Goal: Book appointment/travel/reservation

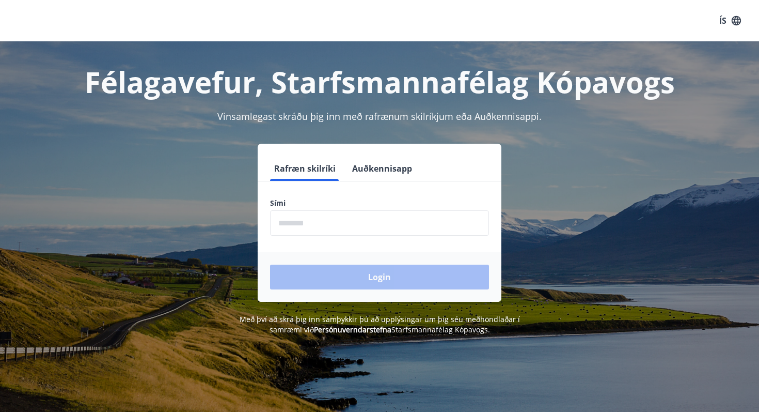
click at [336, 231] on input "phone" at bounding box center [379, 222] width 219 height 25
type input "********"
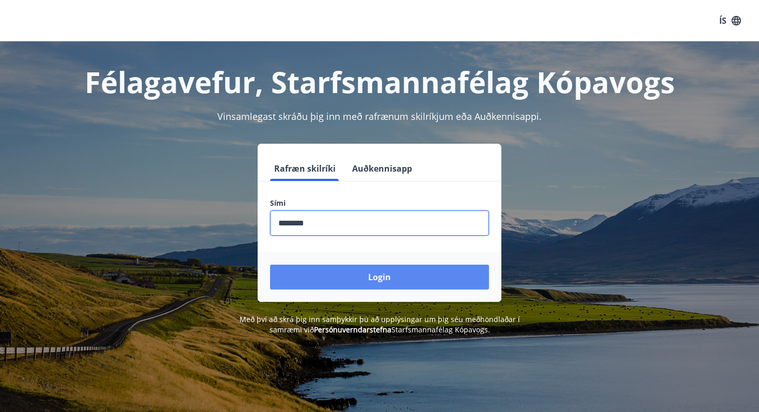
click at [378, 275] on button "Login" at bounding box center [379, 276] width 219 height 25
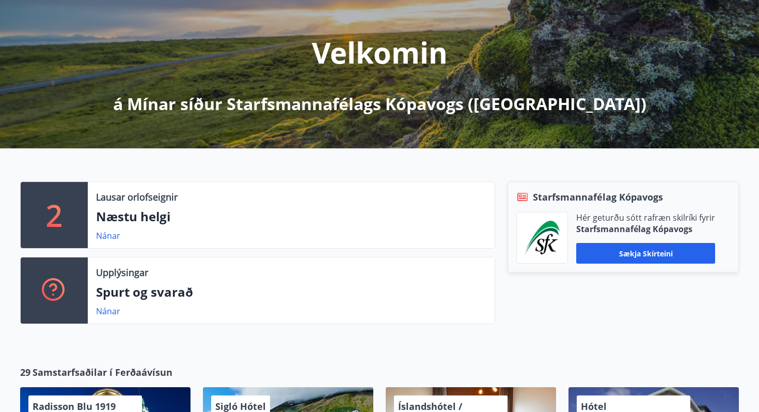
scroll to position [118, 0]
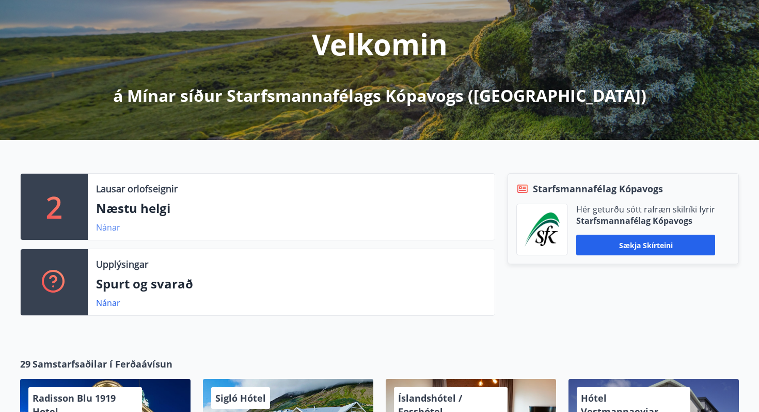
click at [107, 230] on link "Nánar" at bounding box center [108, 227] width 24 height 11
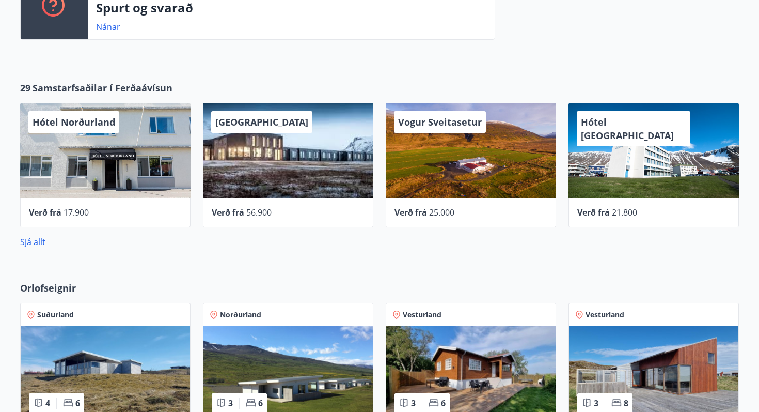
scroll to position [395, 0]
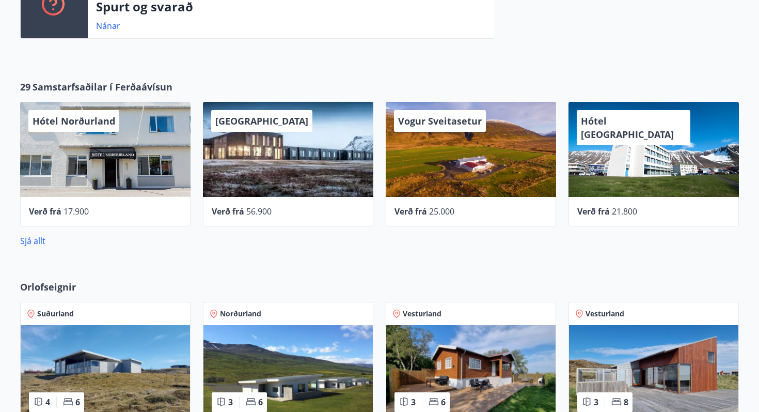
click at [448, 125] on span "Vogur Sveitasetur" at bounding box center [440, 121] width 84 height 12
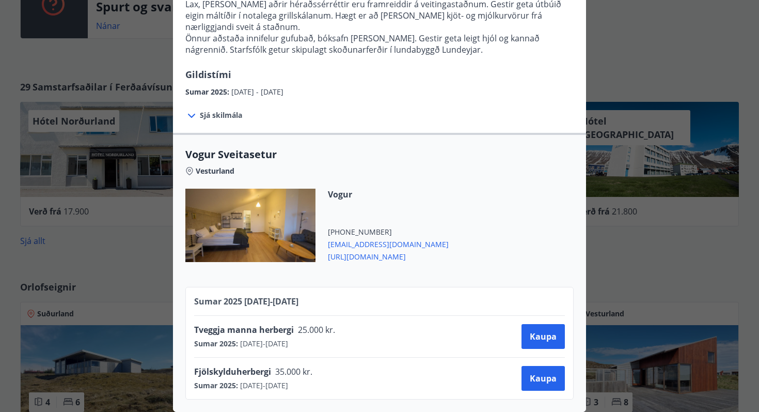
scroll to position [0, 0]
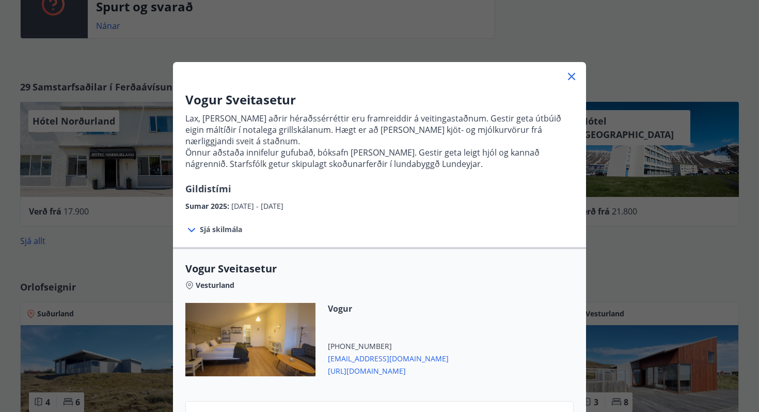
click at [573, 79] on icon at bounding box center [572, 76] width 12 height 12
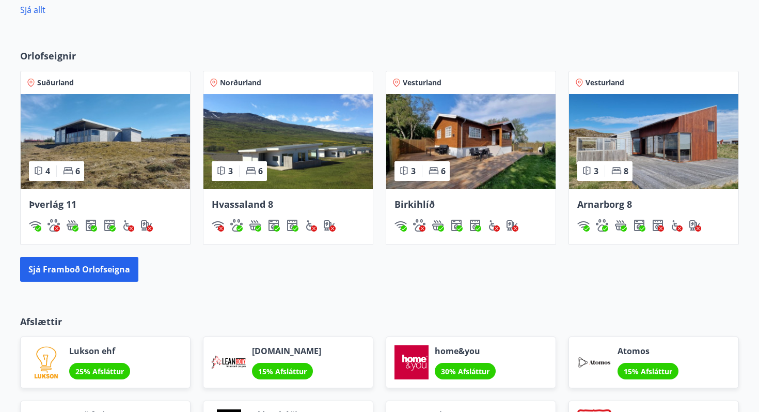
scroll to position [626, 0]
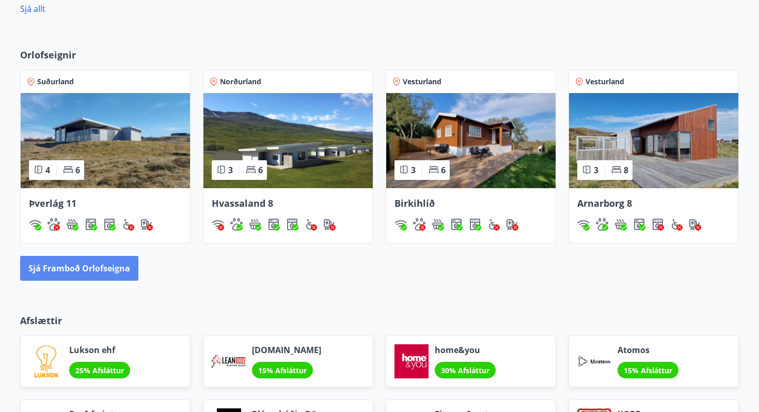
click at [99, 265] on button "Sjá framboð orlofseigna" at bounding box center [79, 268] width 118 height 25
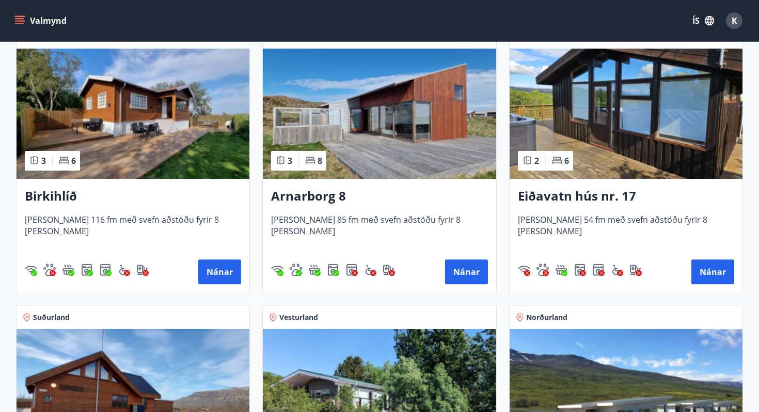
scroll to position [216, 0]
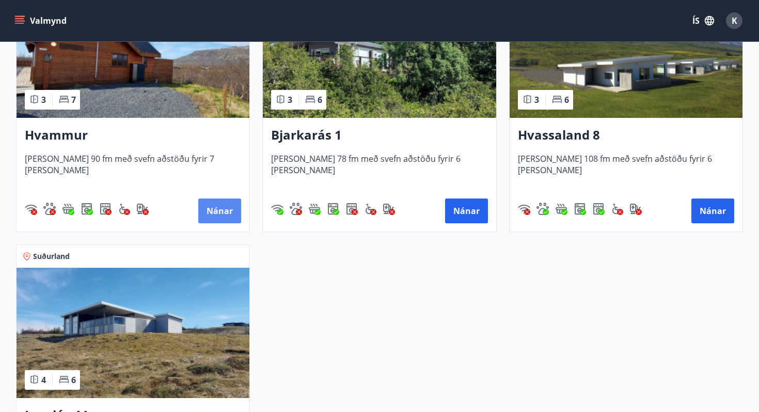
scroll to position [552, 0]
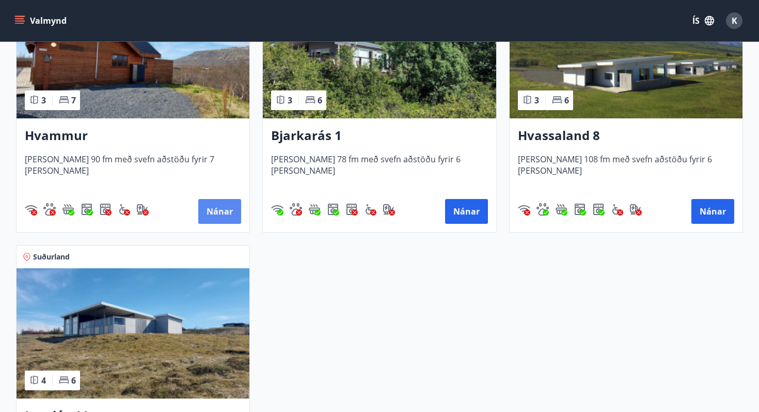
click at [231, 210] on button "Nánar" at bounding box center [219, 211] width 43 height 25
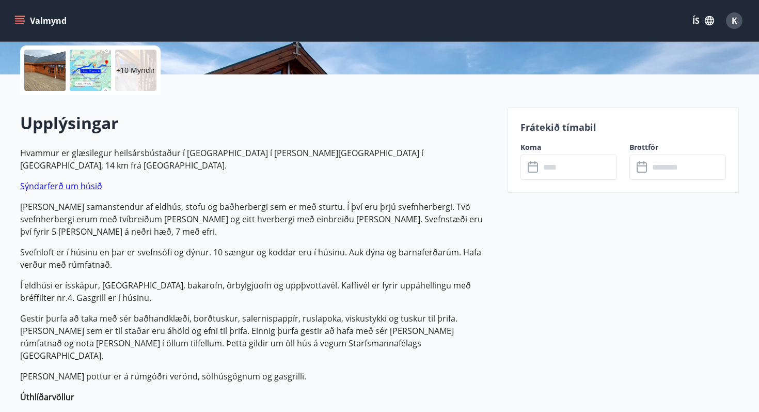
scroll to position [246, 0]
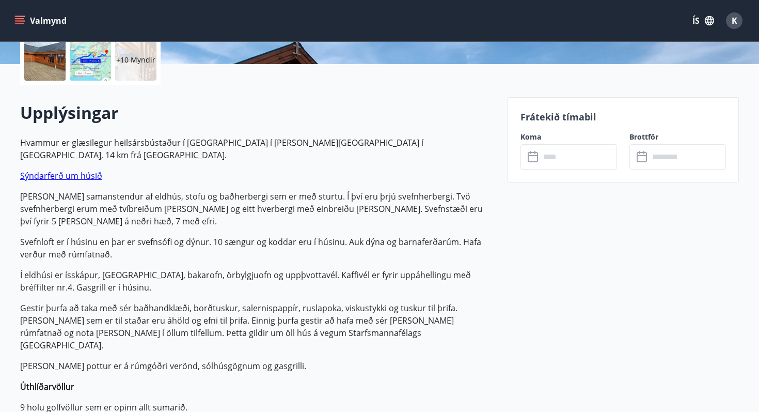
click at [558, 165] on input "text" at bounding box center [578, 156] width 77 height 25
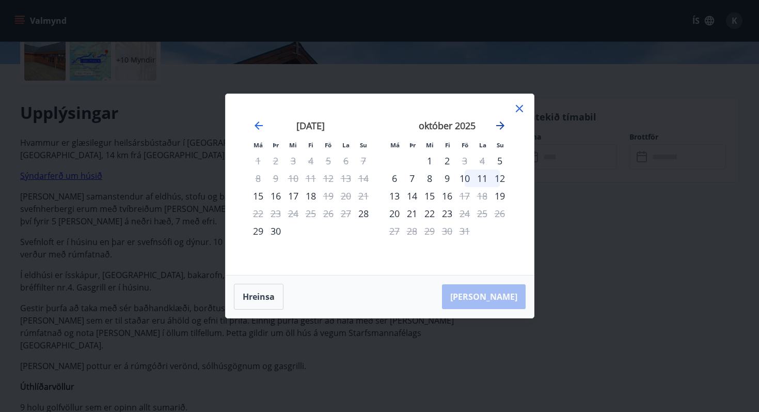
click at [499, 128] on icon "Move forward to switch to the next month." at bounding box center [500, 125] width 12 height 12
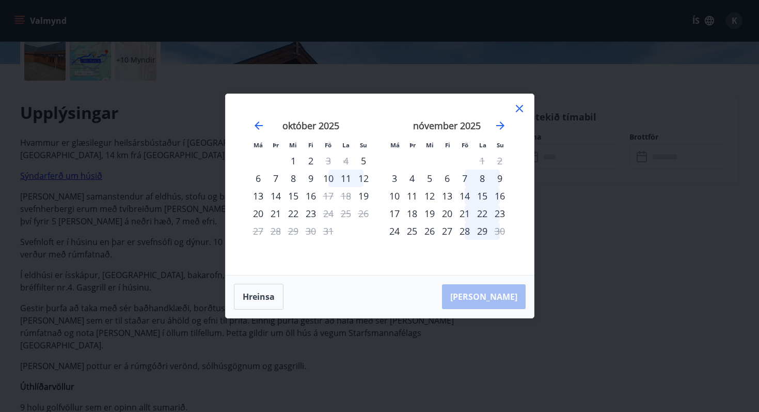
click at [522, 110] on icon at bounding box center [519, 108] width 12 height 12
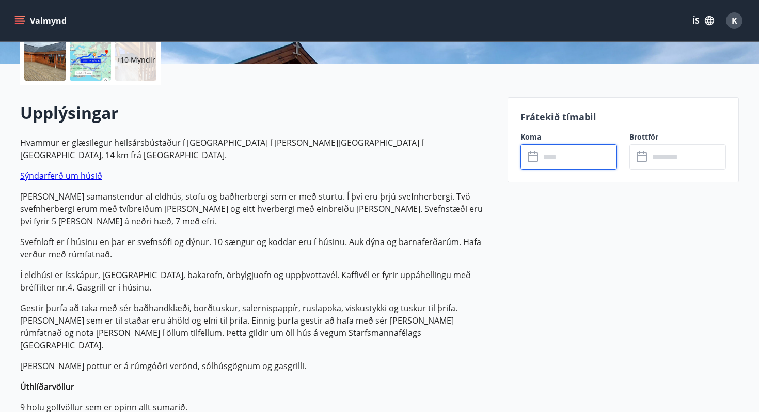
click at [402, 380] on p "Úthlíðarvöllur" at bounding box center [257, 386] width 475 height 12
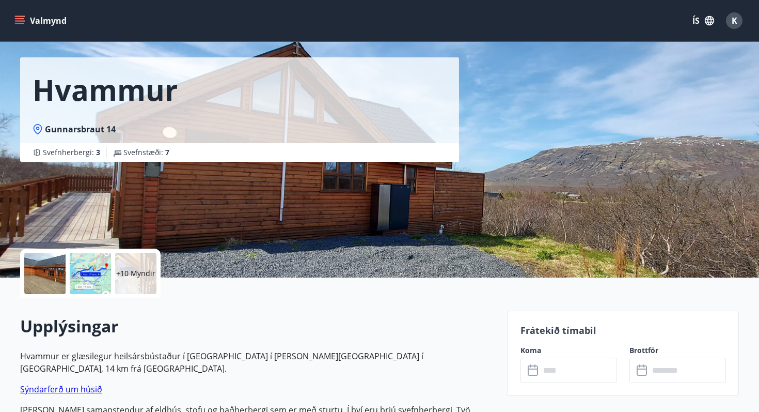
scroll to position [0, 0]
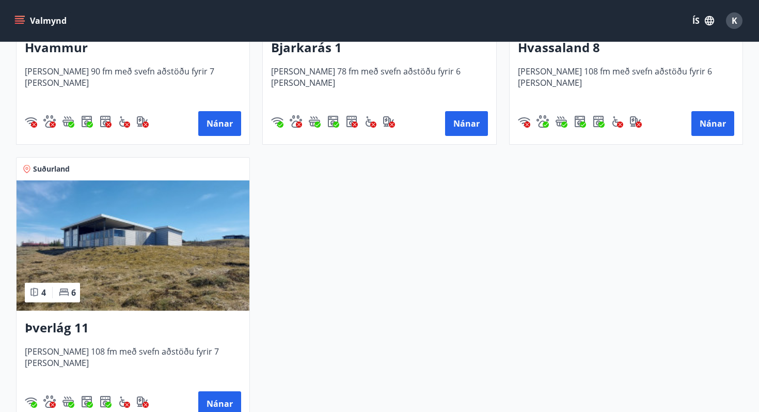
scroll to position [645, 0]
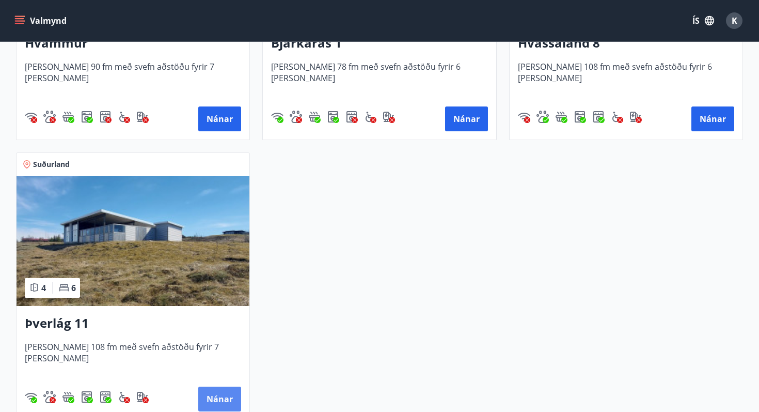
click at [215, 400] on button "Nánar" at bounding box center [219, 398] width 43 height 25
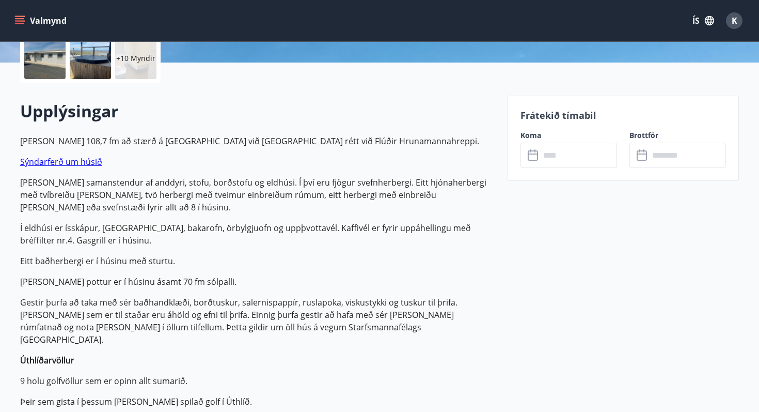
scroll to position [269, 0]
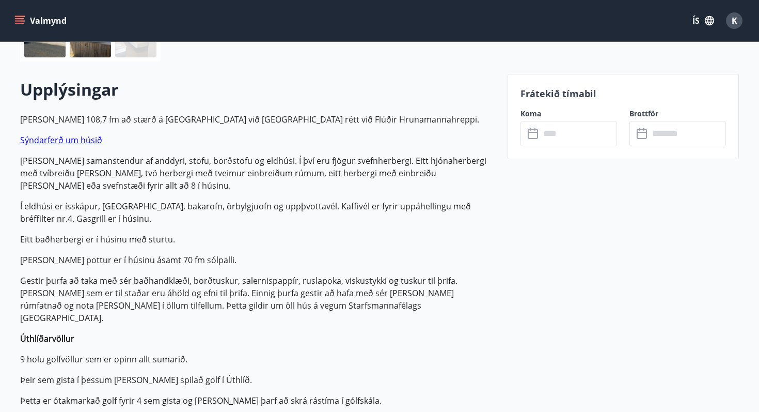
click at [566, 135] on input "text" at bounding box center [578, 133] width 77 height 25
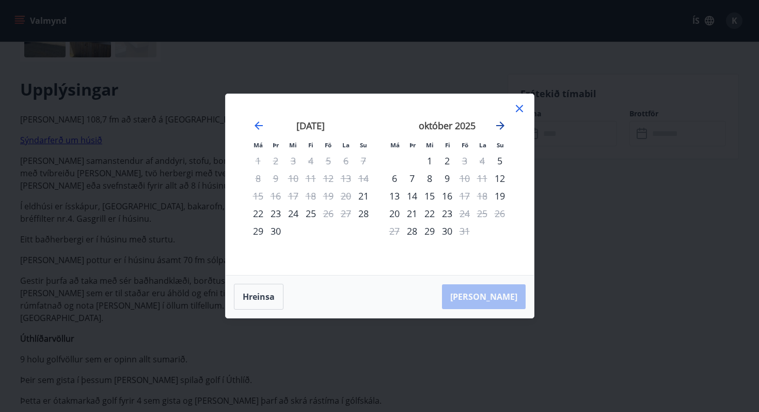
click at [501, 123] on icon "Move forward to switch to the next month." at bounding box center [500, 125] width 8 height 8
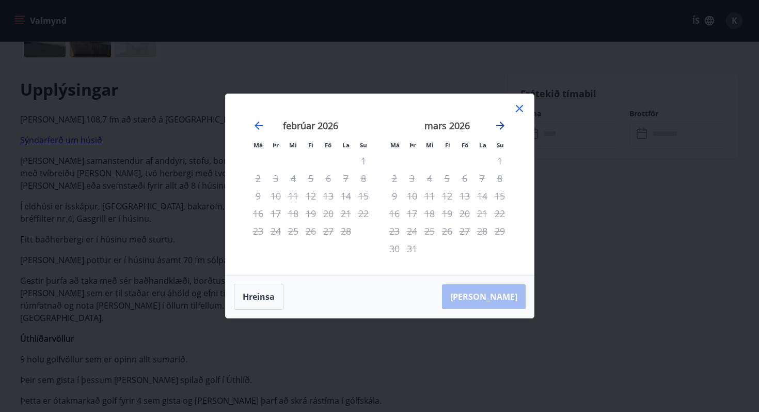
click at [501, 123] on icon "Move forward to switch to the next month." at bounding box center [500, 125] width 8 height 8
click at [517, 108] on icon at bounding box center [519, 108] width 12 height 12
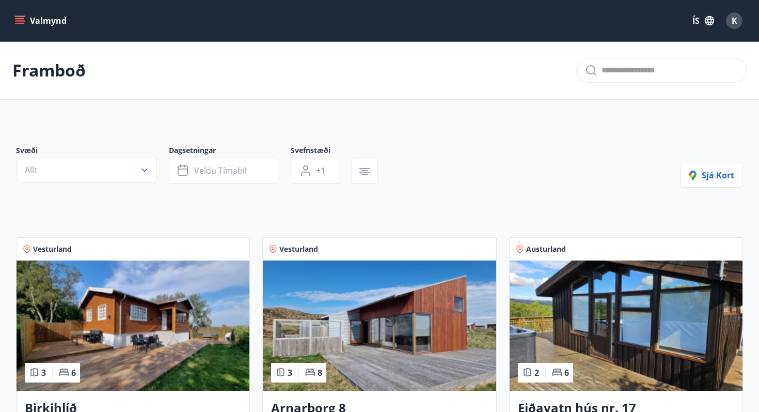
click at [292, 227] on div "Vesturland 3 8 Arnarborg 8 [PERSON_NAME] 85 fm með svefn aðstöðu fyrir 8 [PERSO…" at bounding box center [373, 365] width 246 height 280
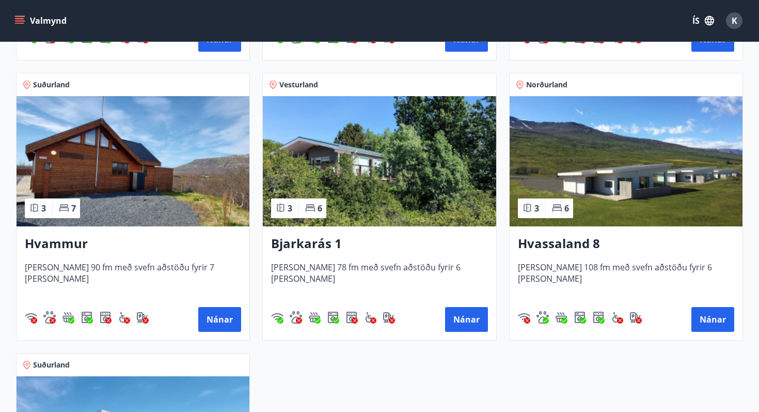
scroll to position [441, 0]
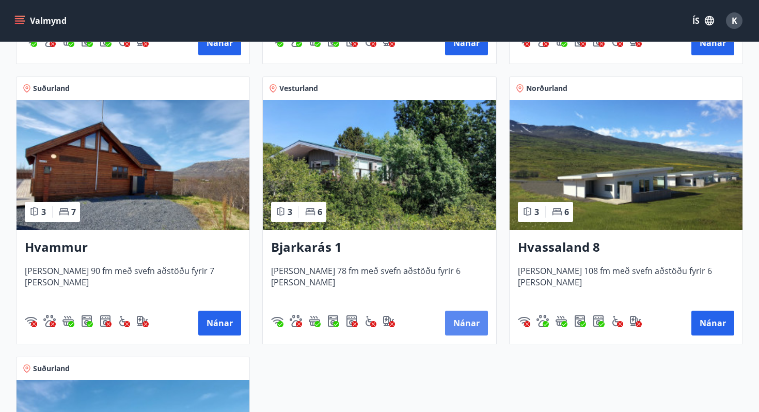
click at [471, 320] on button "Nánar" at bounding box center [466, 322] width 43 height 25
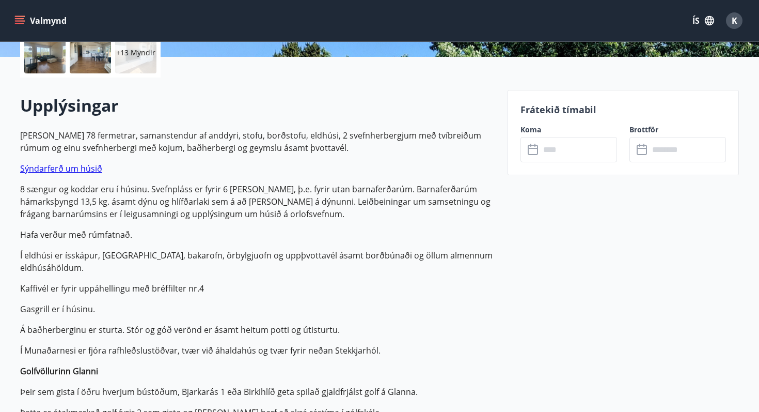
scroll to position [268, 0]
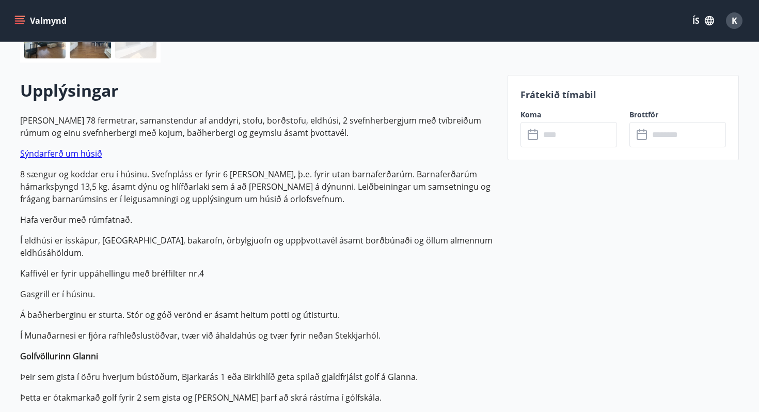
click at [557, 139] on input "text" at bounding box center [578, 134] width 77 height 25
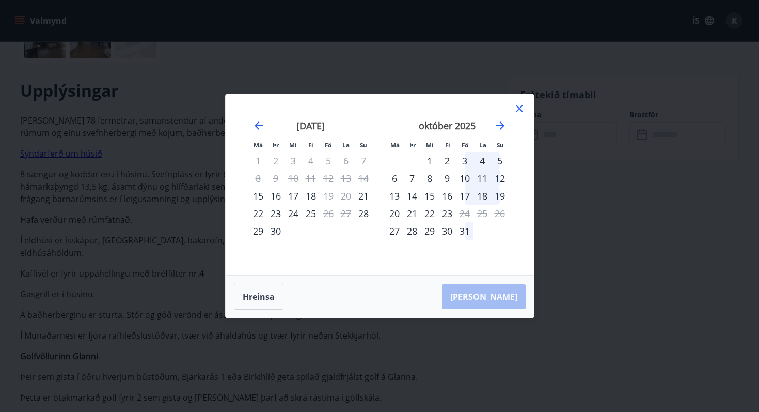
click at [517, 109] on icon at bounding box center [519, 108] width 12 height 12
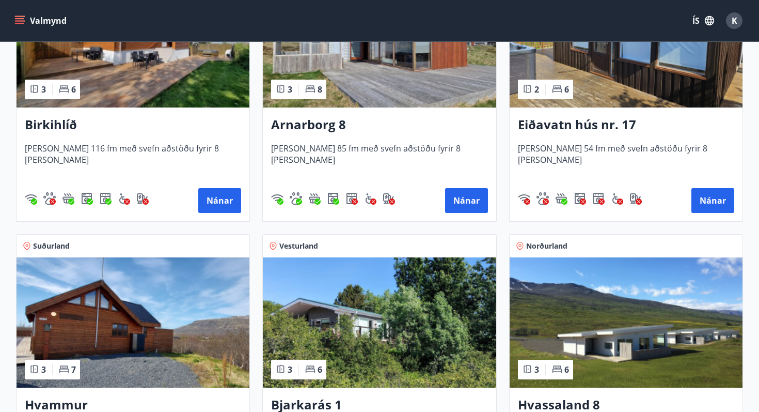
scroll to position [272, 0]
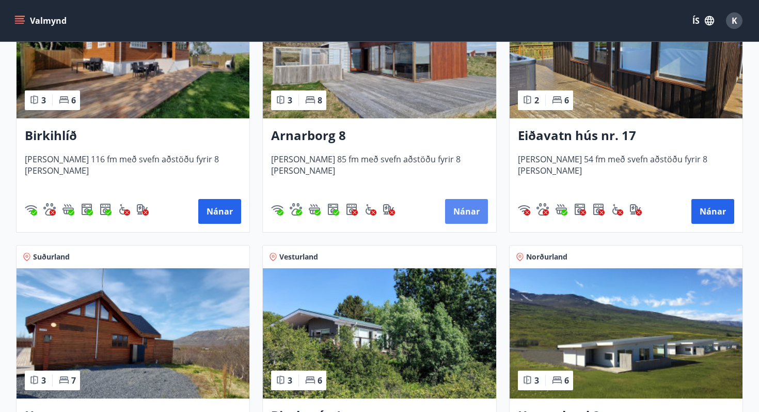
click at [464, 203] on button "Nánar" at bounding box center [466, 211] width 43 height 25
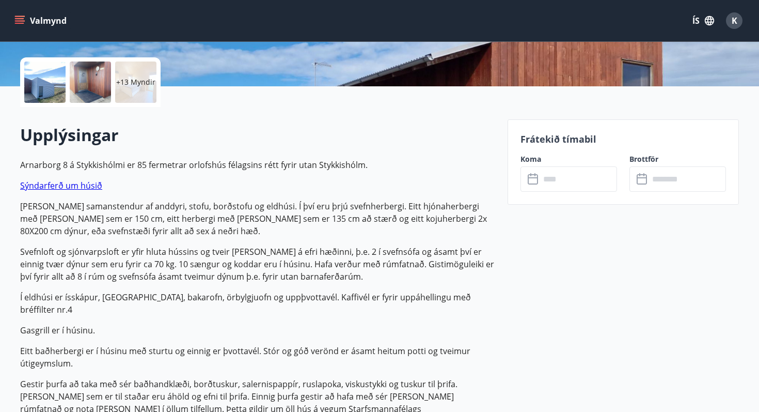
scroll to position [226, 0]
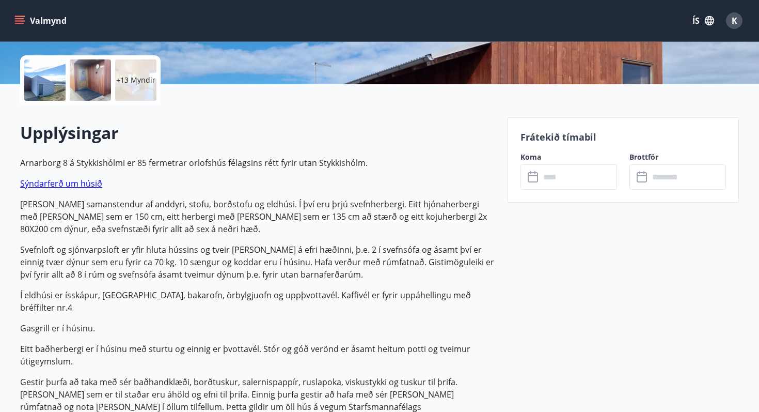
click at [574, 177] on input "text" at bounding box center [578, 176] width 77 height 25
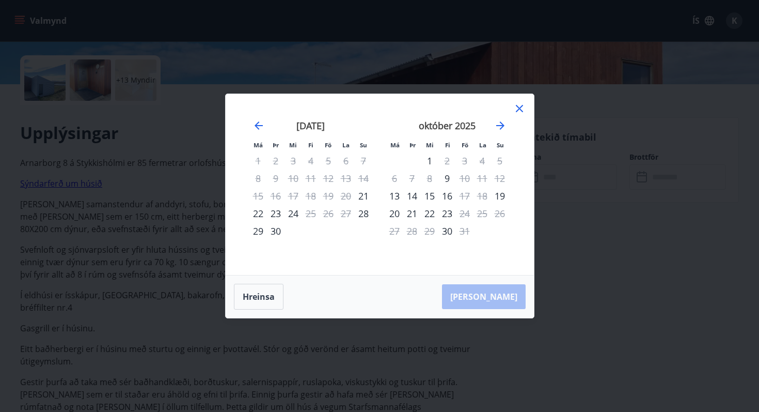
click at [517, 106] on icon at bounding box center [519, 108] width 7 height 7
